Goal: Transaction & Acquisition: Purchase product/service

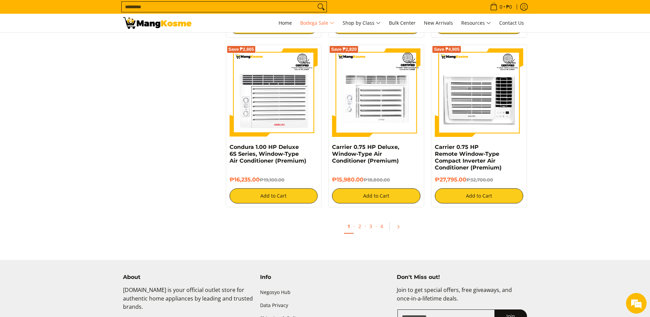
scroll to position [1371, 0]
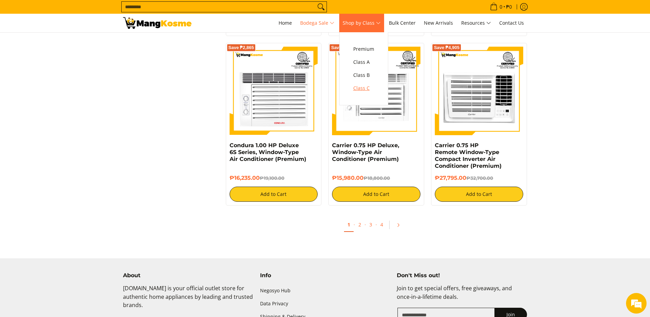
click at [370, 87] on span "Class C" at bounding box center [363, 88] width 21 height 9
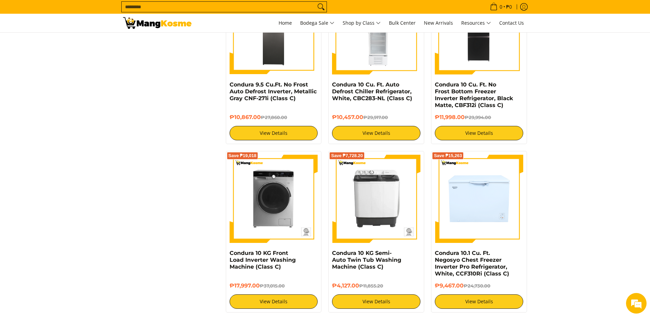
scroll to position [925, 0]
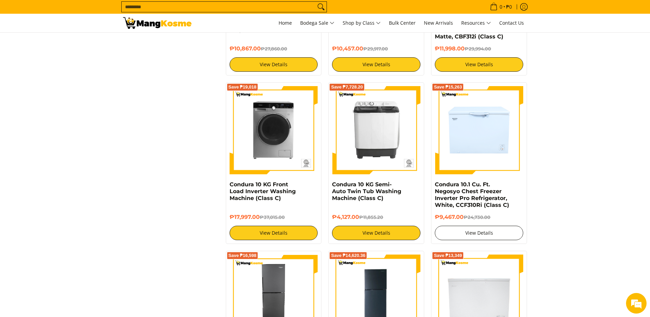
click at [487, 227] on link "View Details" at bounding box center [479, 233] width 88 height 14
